Goal: Information Seeking & Learning: Learn about a topic

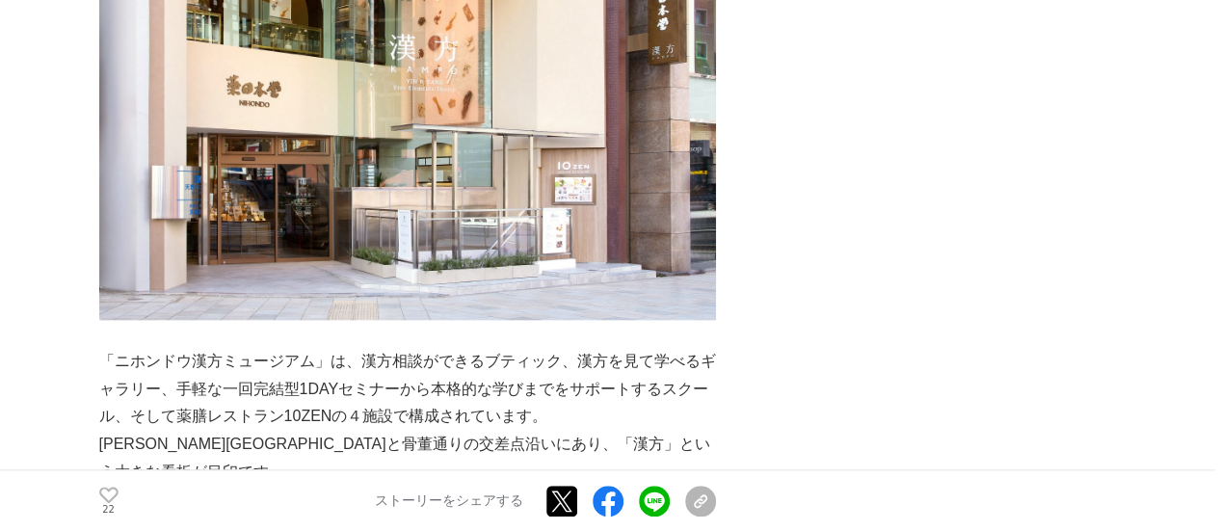
scroll to position [963, 0]
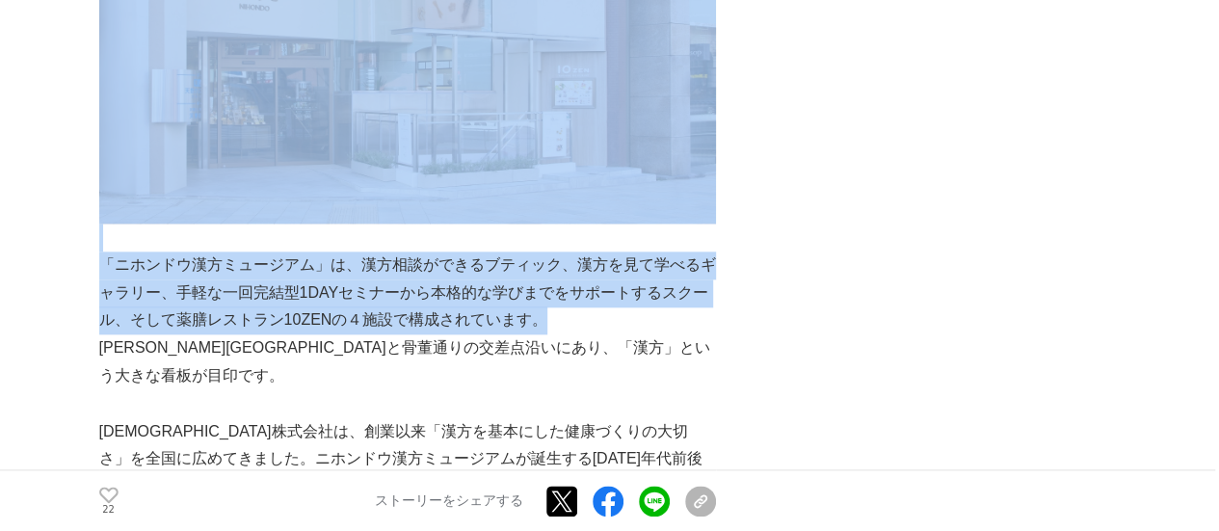
drag, startPoint x: 90, startPoint y: 223, endPoint x: 580, endPoint y: 287, distance: 494.5
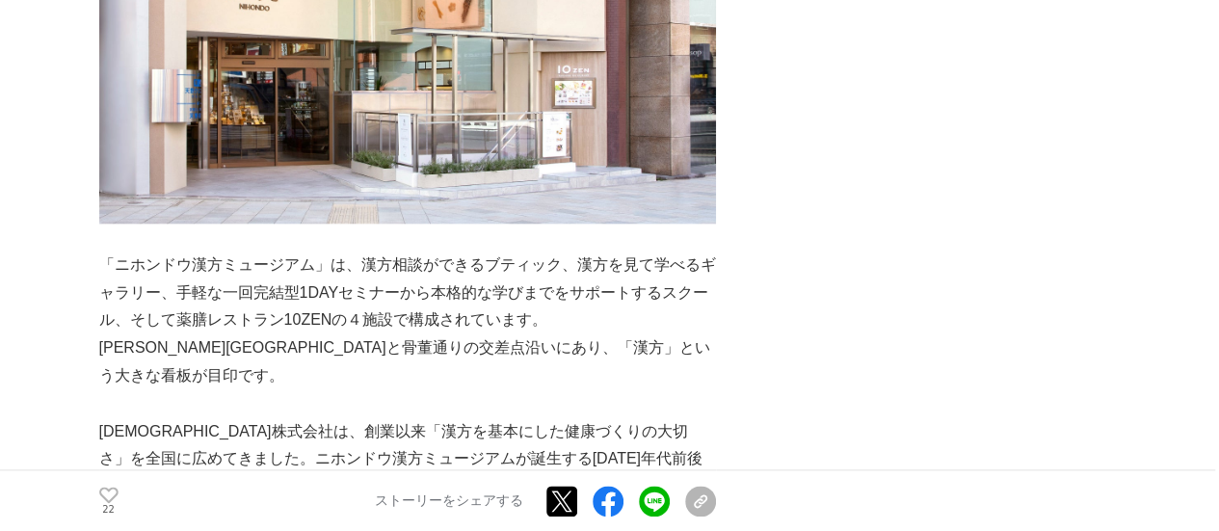
drag, startPoint x: 505, startPoint y: 328, endPoint x: 267, endPoint y: 279, distance: 242.9
click at [503, 390] on p at bounding box center [407, 404] width 616 height 28
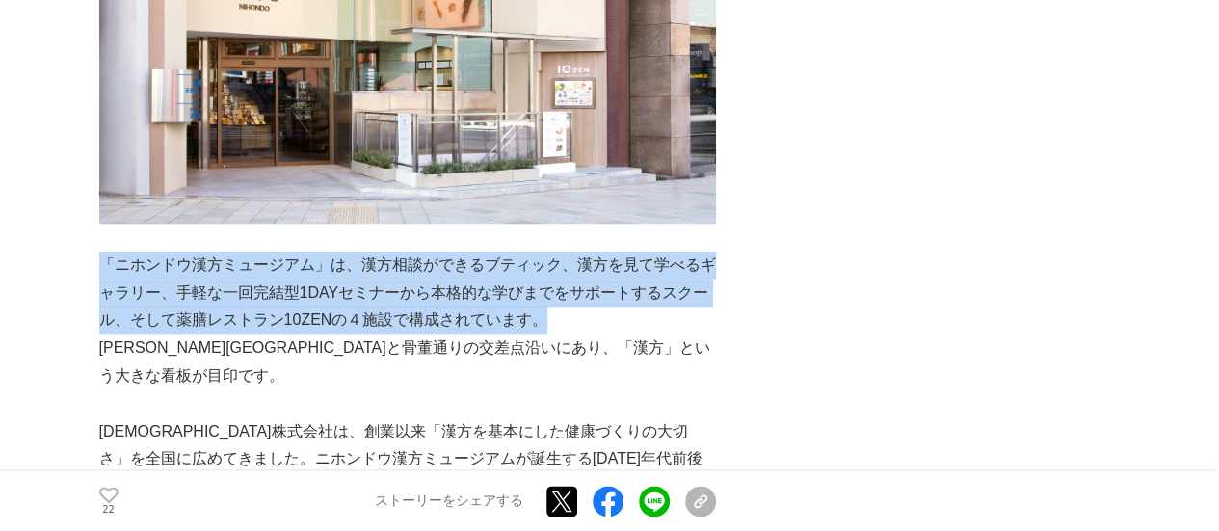
drag, startPoint x: 105, startPoint y: 224, endPoint x: 590, endPoint y: 296, distance: 489.7
click at [590, 296] on p "「ニホンドウ漢方ミュージアム」は、漢方相談ができるブティック、漢方を見て学べるギャラリー、手軽な一回完結型1DAYセミナーから本格的な学びまでをサポートするス…" at bounding box center [407, 292] width 616 height 83
copy p "「ニホンドウ漢方ミュージアム」は、漢方相談ができるブティック、漢方を見て学べるギャラリー、手軽な一回完結型1DAYセミナーから本格的な学びまでをサポートするス…"
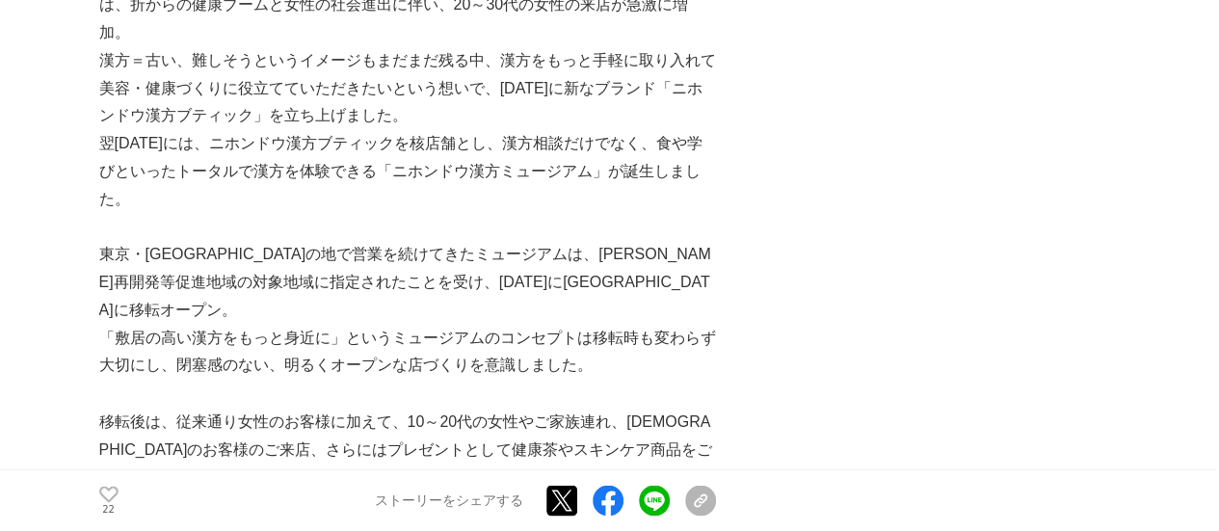
scroll to position [1156, 0]
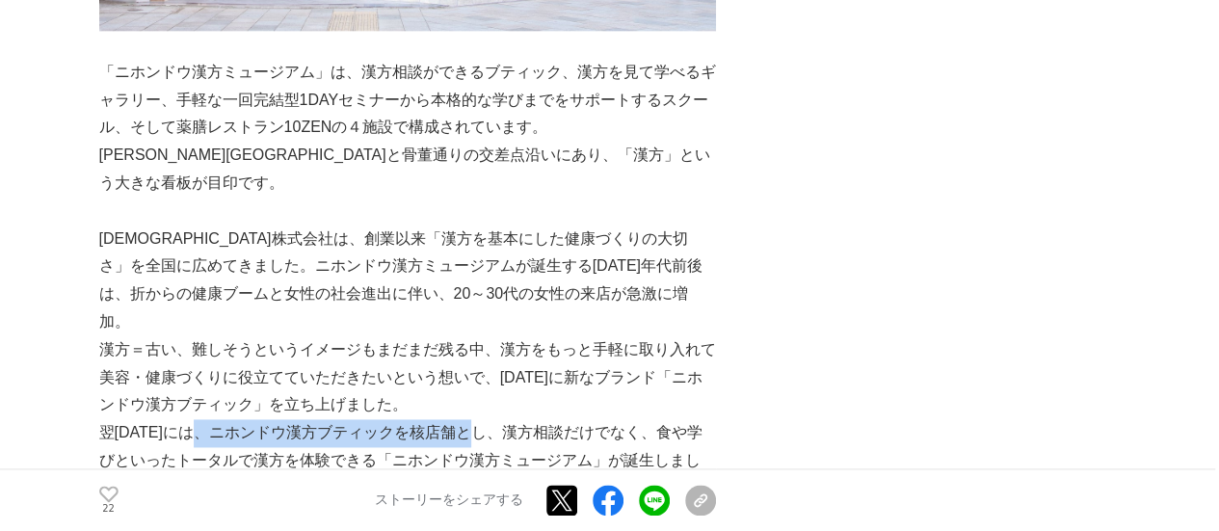
drag, startPoint x: 215, startPoint y: 341, endPoint x: 490, endPoint y: 350, distance: 275.6
click at [490, 419] on p "翌[DATE]には、ニホンドウ漢方ブティックを核店舗とし、漢方相談だけでなく、食や学びといったトータルで漢方を体験できる「ニホンドウ漢方ミュージアム」が誕生し…" at bounding box center [407, 460] width 616 height 83
copy p "ニホンドウ漢方ブティックを核店舗とし"
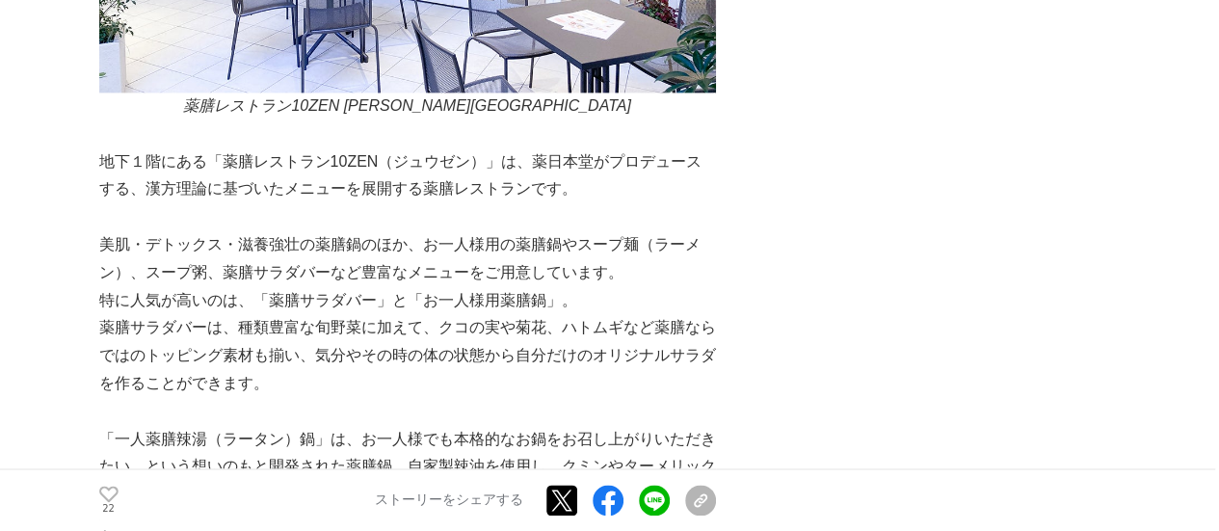
scroll to position [4774, 0]
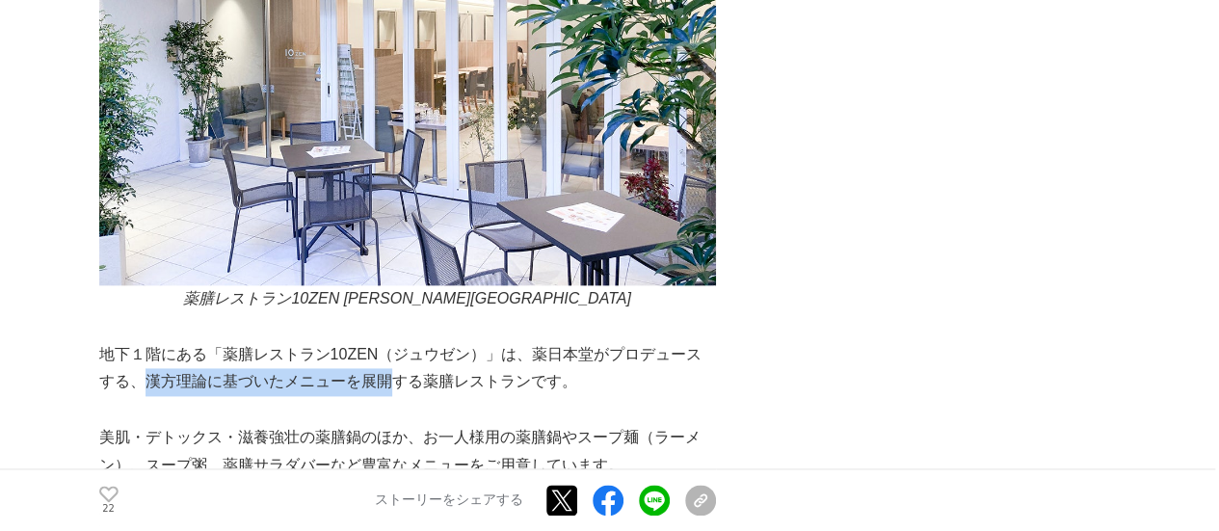
drag, startPoint x: 132, startPoint y: 242, endPoint x: 380, endPoint y: 245, distance: 247.6
click at [380, 341] on p "地下１階にある「薬膳レストラン10ZEN（ジュウゼン）」は、薬日本堂がプロデュースする、漢方理論に基づいたメニューを展開する薬膳レストランです。" at bounding box center [407, 369] width 616 height 56
copy p "漢方理論に基づいたメニューを展開"
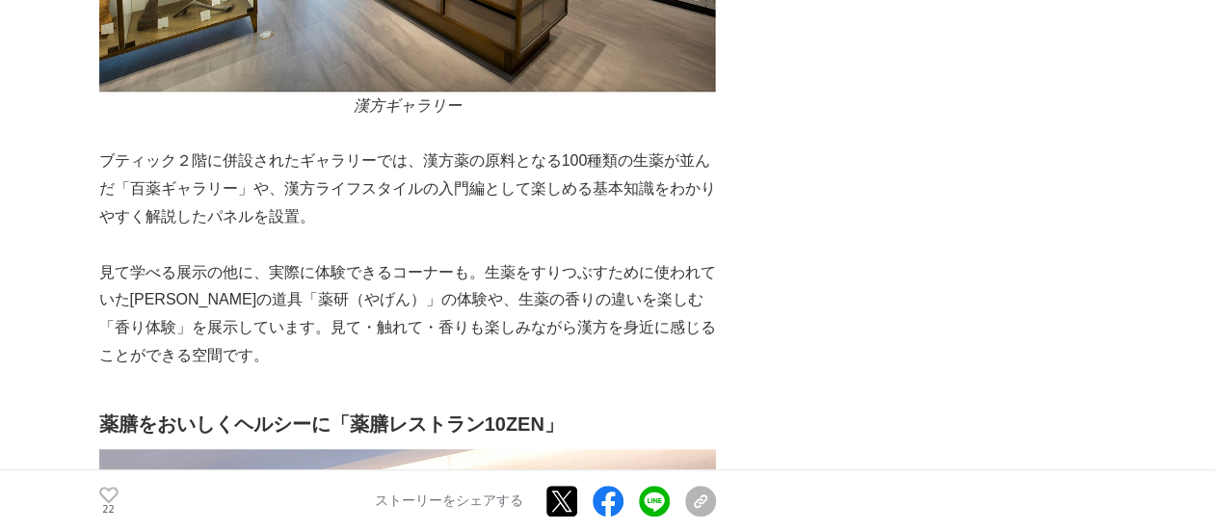
scroll to position [4431, 0]
